Goal: Find specific page/section: Find specific page/section

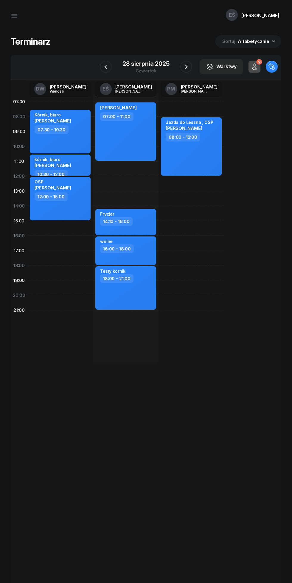
click at [106, 67] on icon "button" at bounding box center [105, 66] width 7 height 7
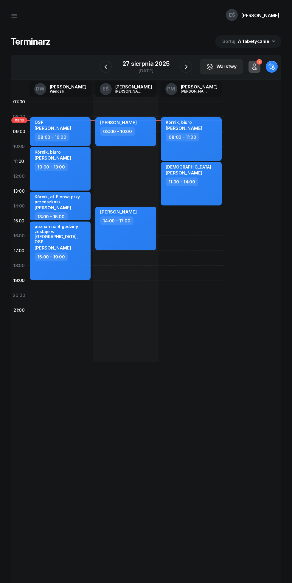
click at [140, 240] on div "[PERSON_NAME] 14:00 - 17:00" at bounding box center [125, 229] width 61 height 44
select select "14"
select select "17"
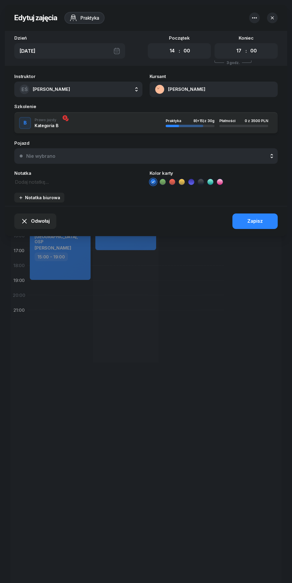
click at [176, 91] on button "[PERSON_NAME]" at bounding box center [214, 89] width 128 height 15
click at [211, 113] on div "Otwórz profil" at bounding box center [215, 110] width 29 height 8
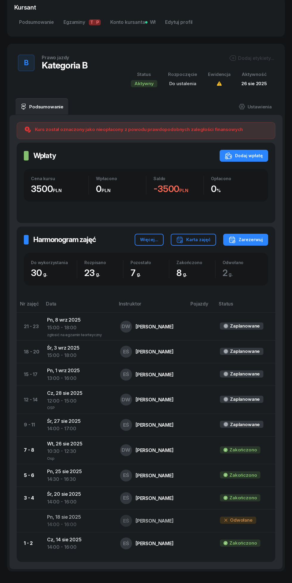
scroll to position [218, 0]
